Goal: Use online tool/utility

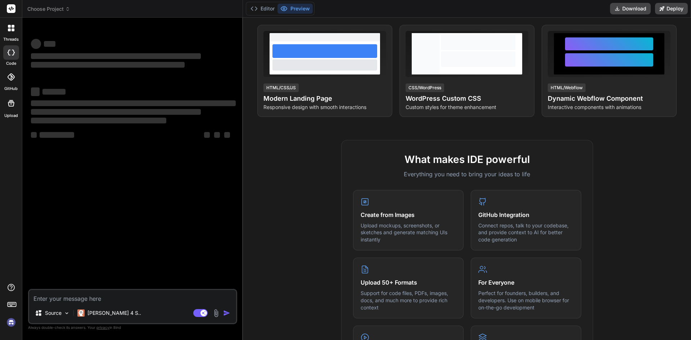
scroll to position [180, 0]
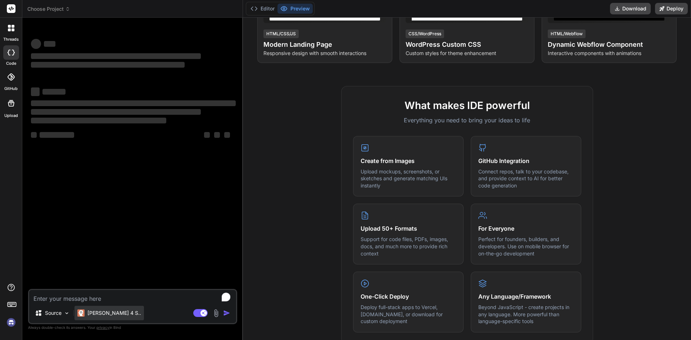
click at [91, 312] on p "[PERSON_NAME] 4 S.." at bounding box center [114, 312] width 54 height 7
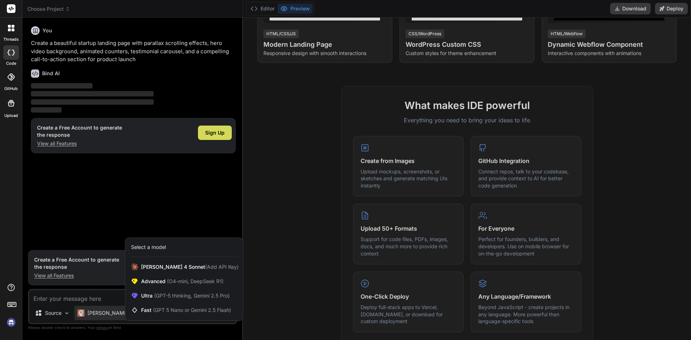
click at [74, 203] on div at bounding box center [345, 170] width 691 height 340
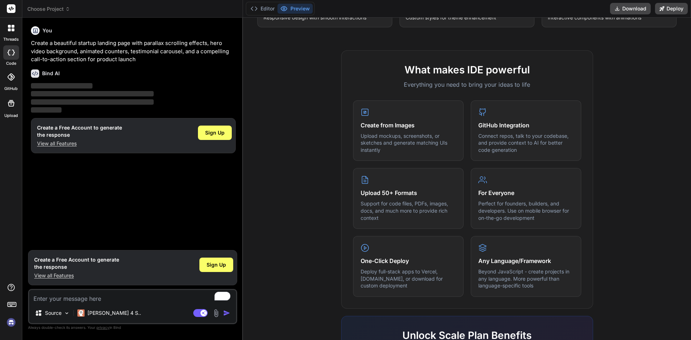
scroll to position [216, 0]
click at [504, 192] on h4 "For Everyone" at bounding box center [525, 191] width 95 height 9
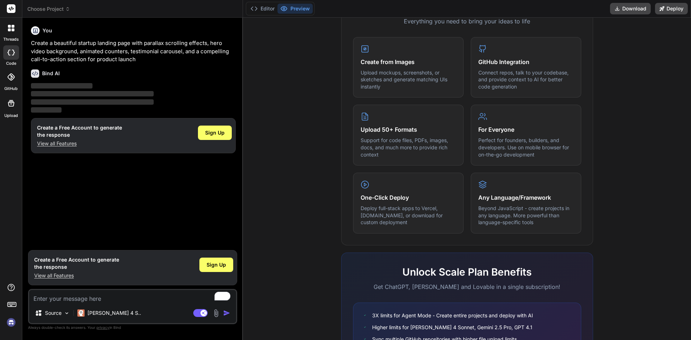
scroll to position [346, 0]
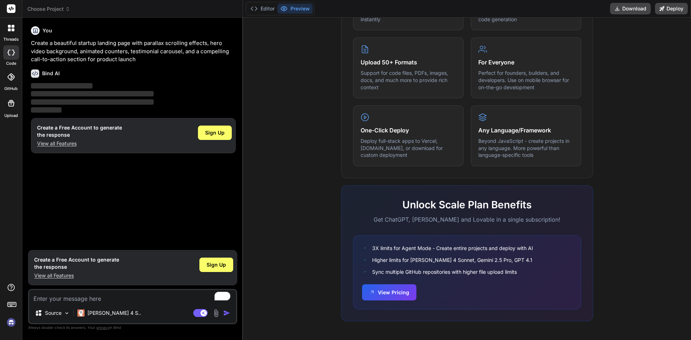
click at [8, 27] on icon at bounding box center [9, 26] width 3 height 3
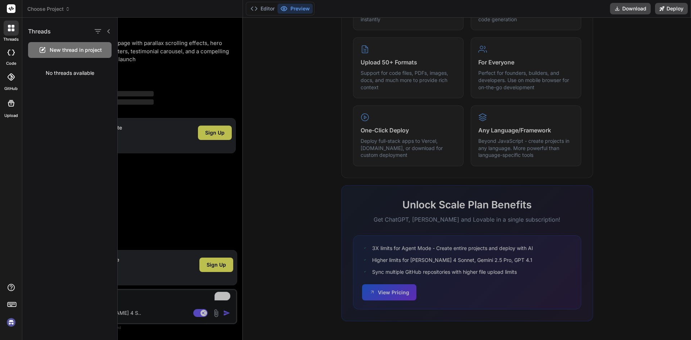
click at [8, 45] on div at bounding box center [11, 52] width 16 height 14
type textarea "x"
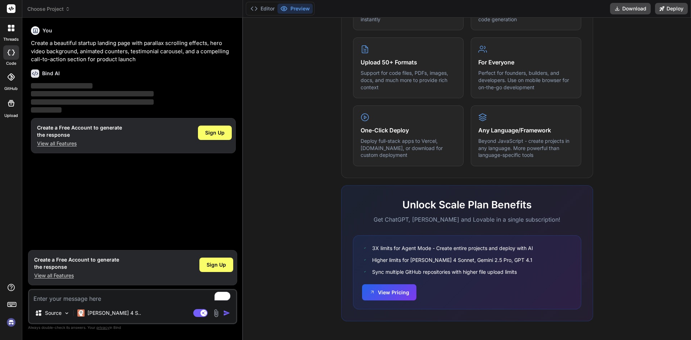
click at [10, 20] on div "threads" at bounding box center [11, 30] width 22 height 25
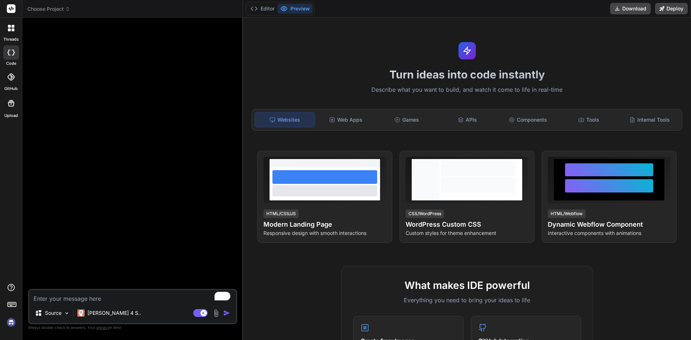
type textarea "x"
